Goal: Navigation & Orientation: Find specific page/section

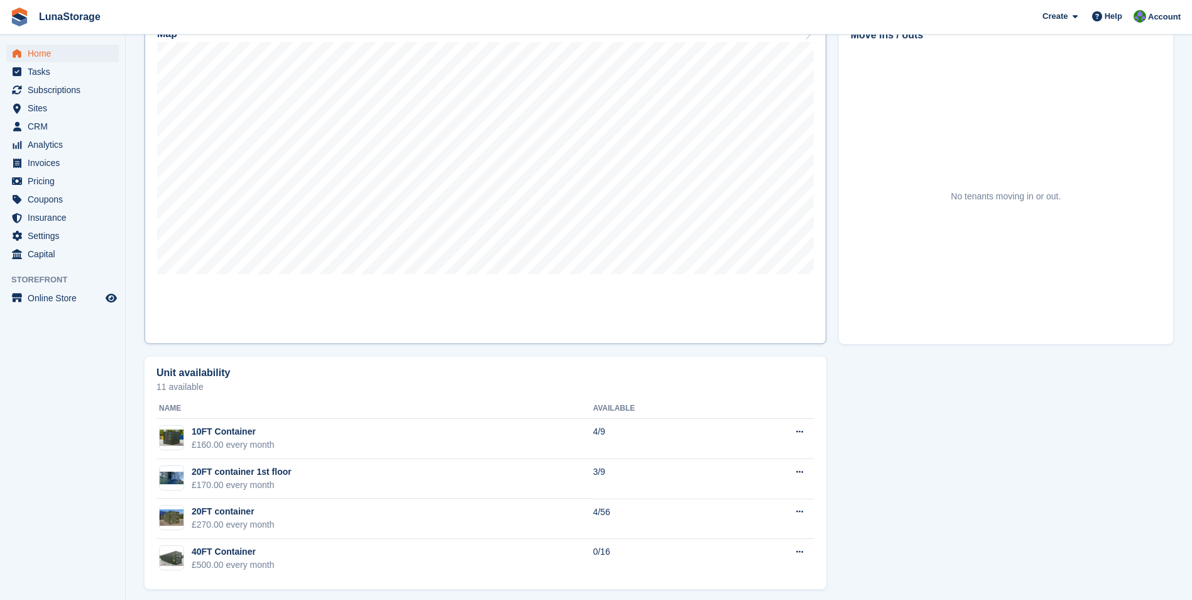
scroll to position [400, 0]
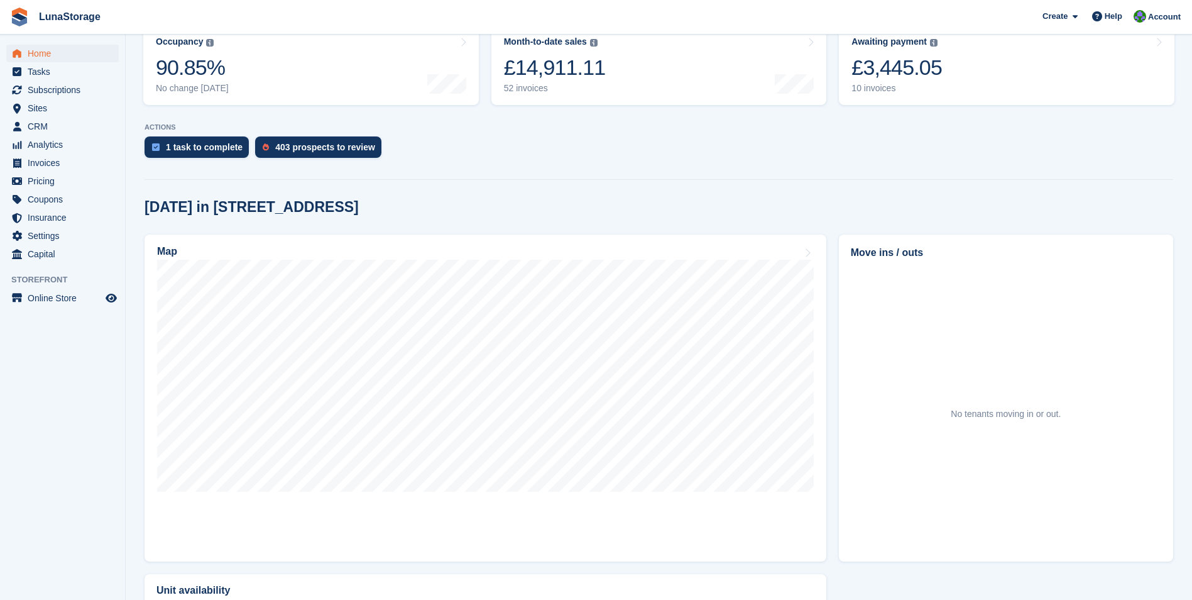
scroll to position [251, 0]
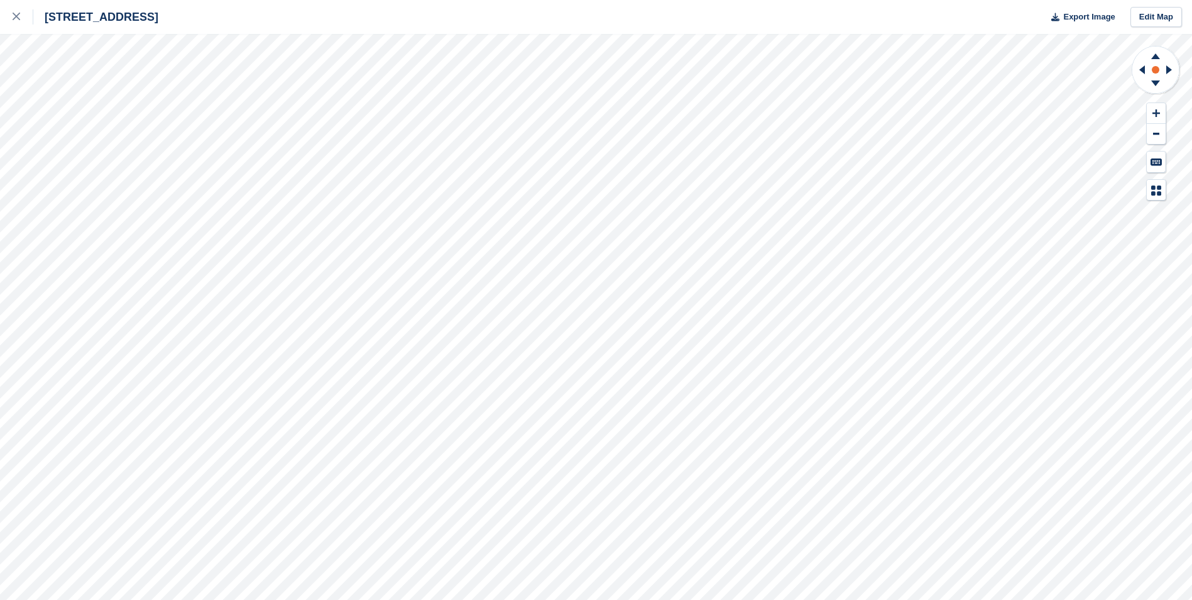
click at [1157, 67] on circle at bounding box center [1156, 70] width 8 height 8
click at [1155, 65] on rect at bounding box center [1155, 69] width 15 height 15
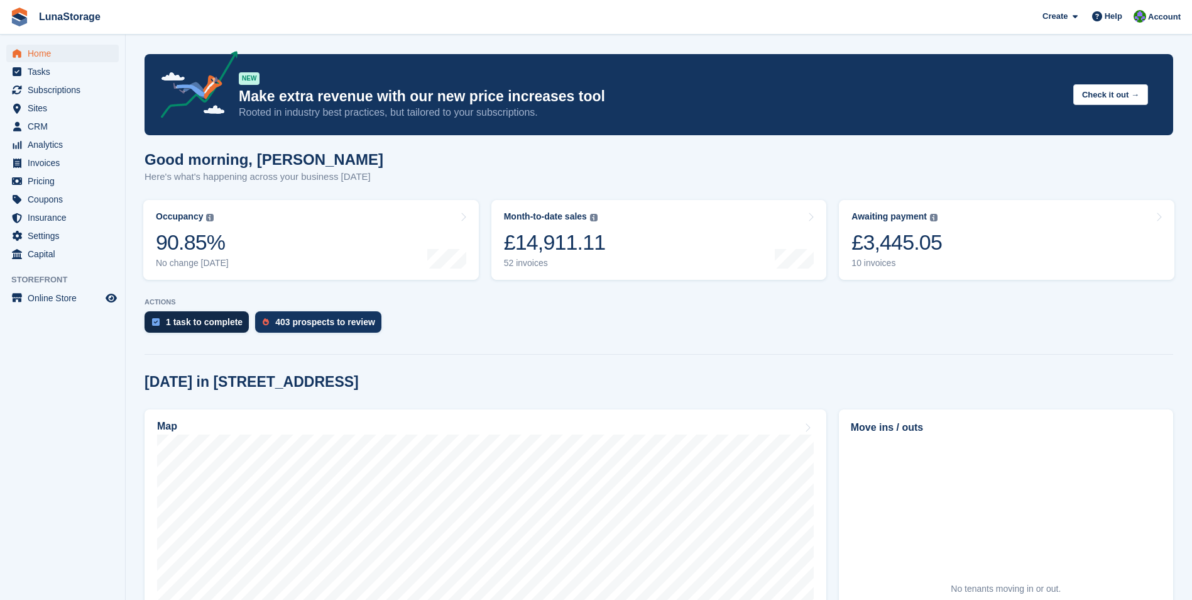
click at [202, 329] on div "1 task to complete" at bounding box center [197, 321] width 104 height 21
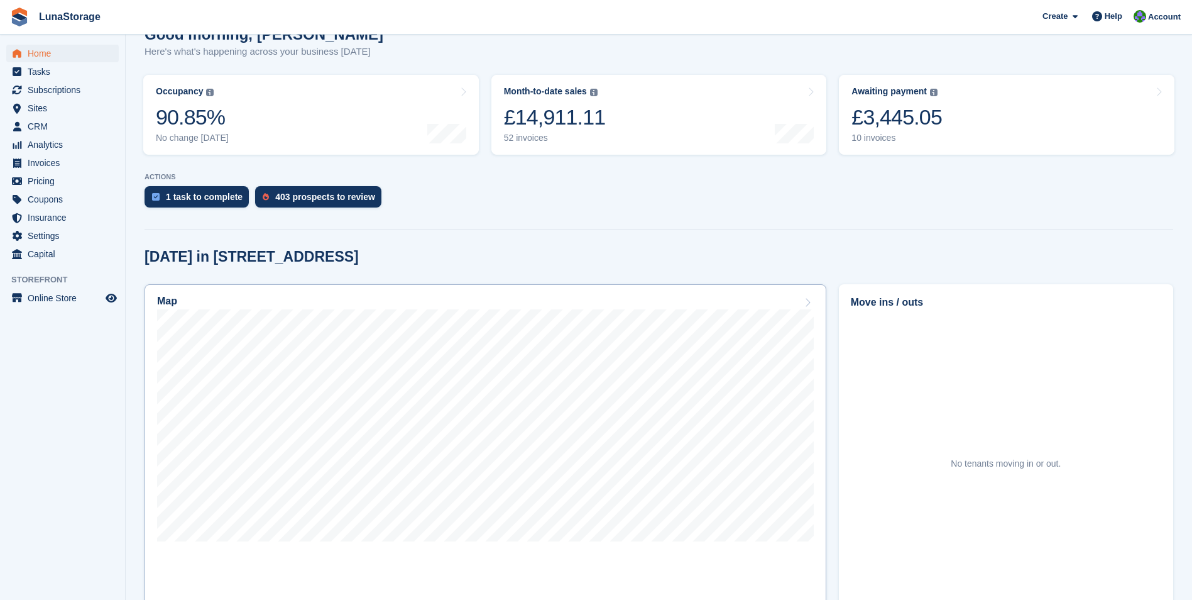
scroll to position [126, 0]
